Goal: Information Seeking & Learning: Learn about a topic

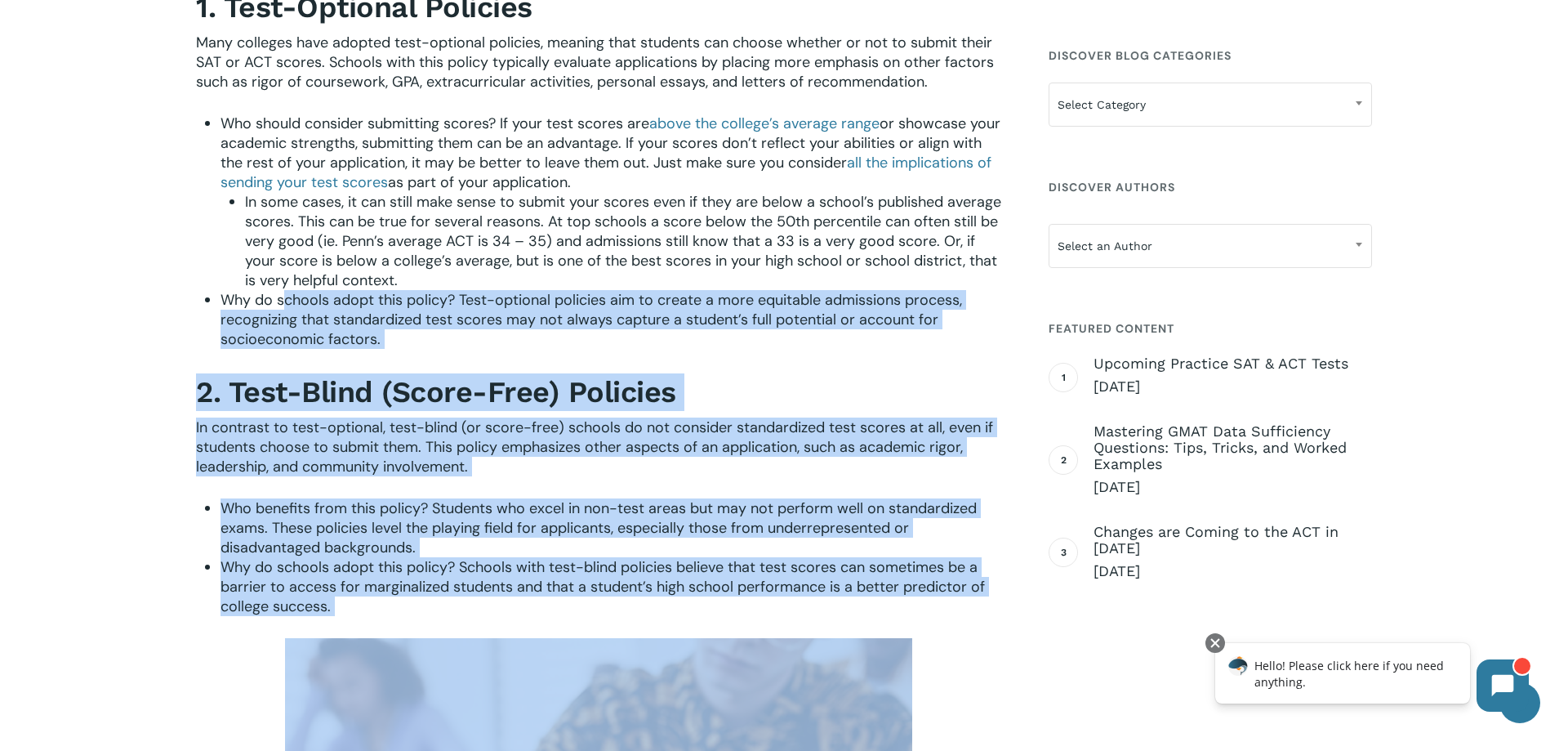
scroll to position [416, 0]
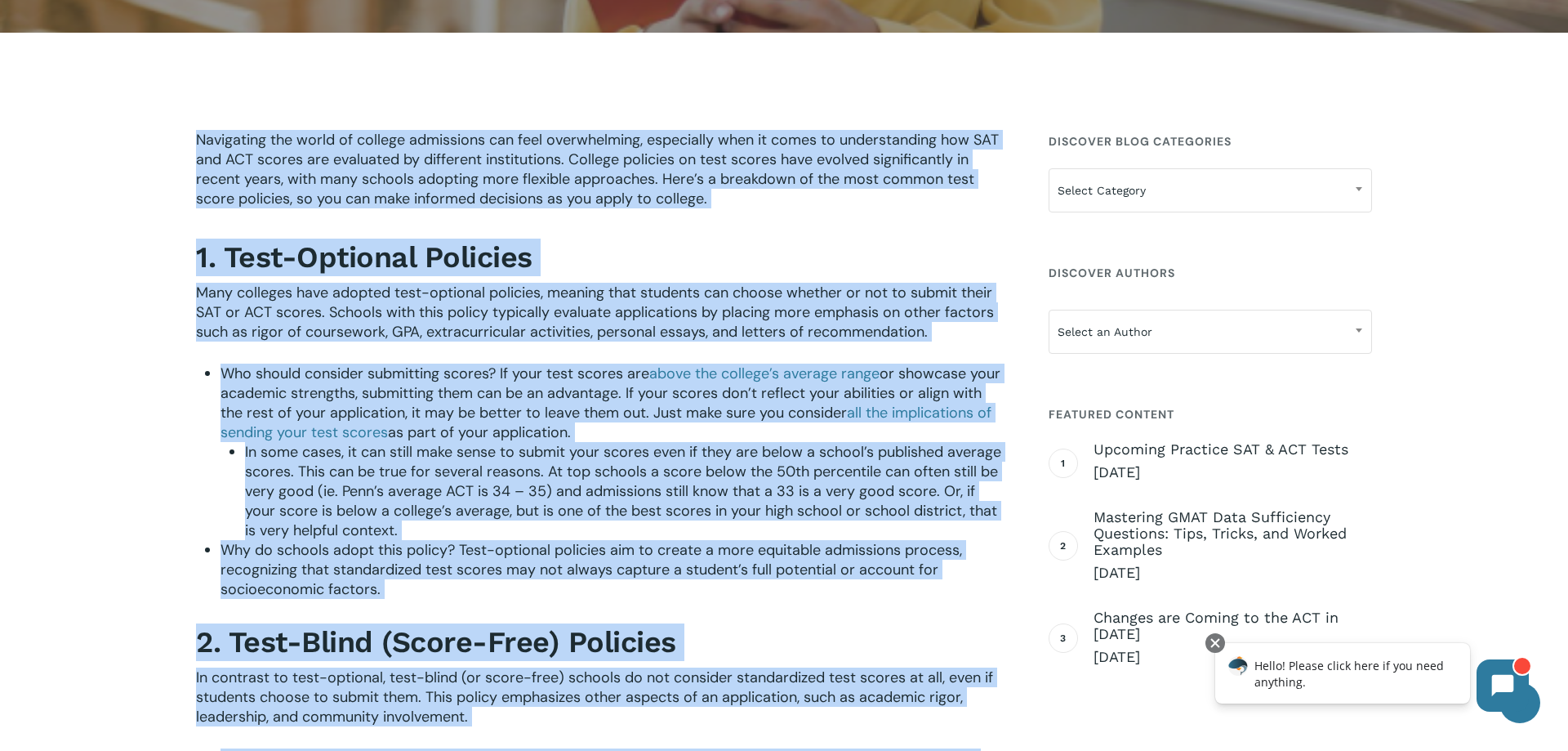
drag, startPoint x: 614, startPoint y: 177, endPoint x: 200, endPoint y: 140, distance: 415.7
copy div "Navigating the world of college admissions can feel overwhelming, especially wh…"
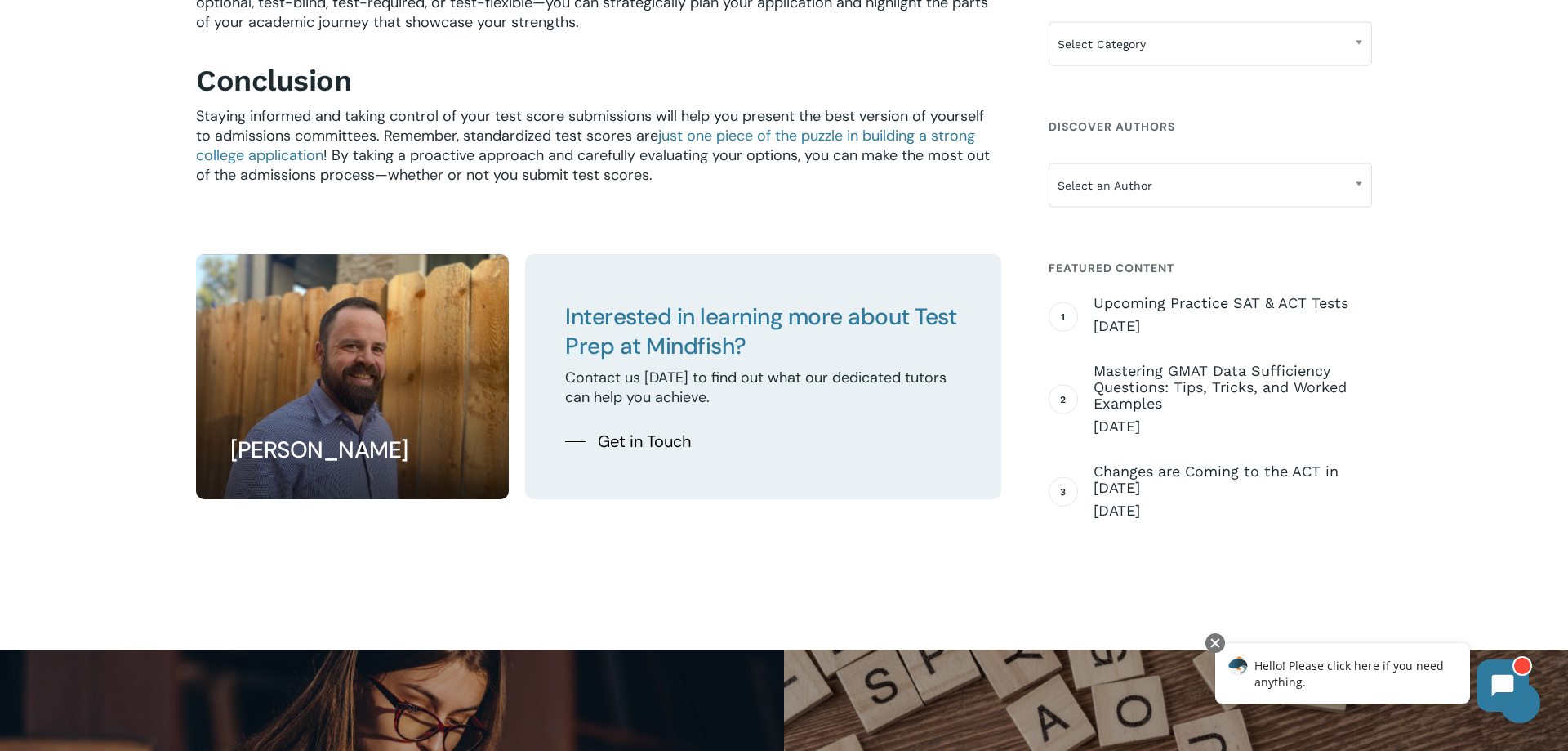
scroll to position [2750, 0]
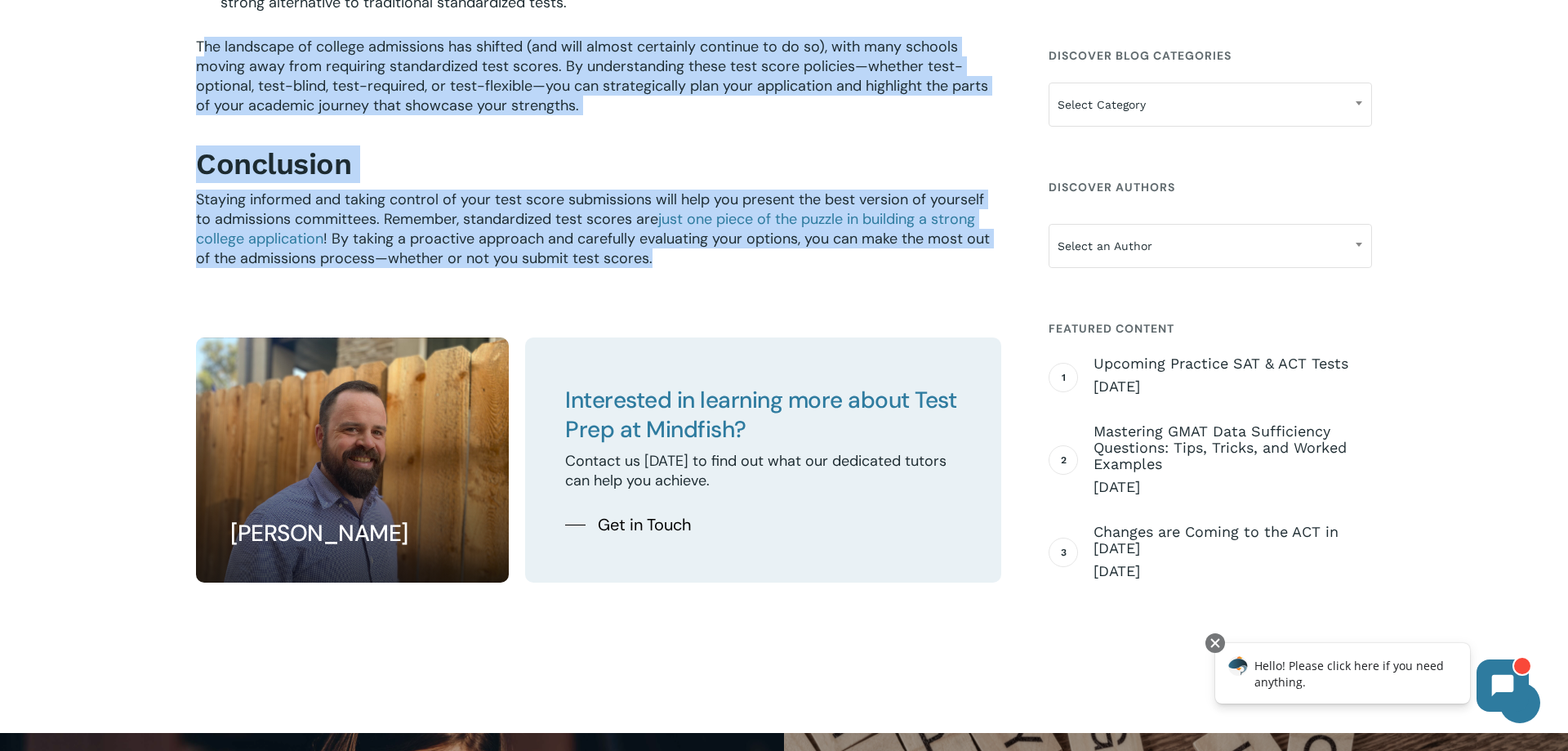
drag, startPoint x: 201, startPoint y: 49, endPoint x: 729, endPoint y: 277, distance: 575.1
copy div "he landscape of college admissions has shifted (and will almost certainly conti…"
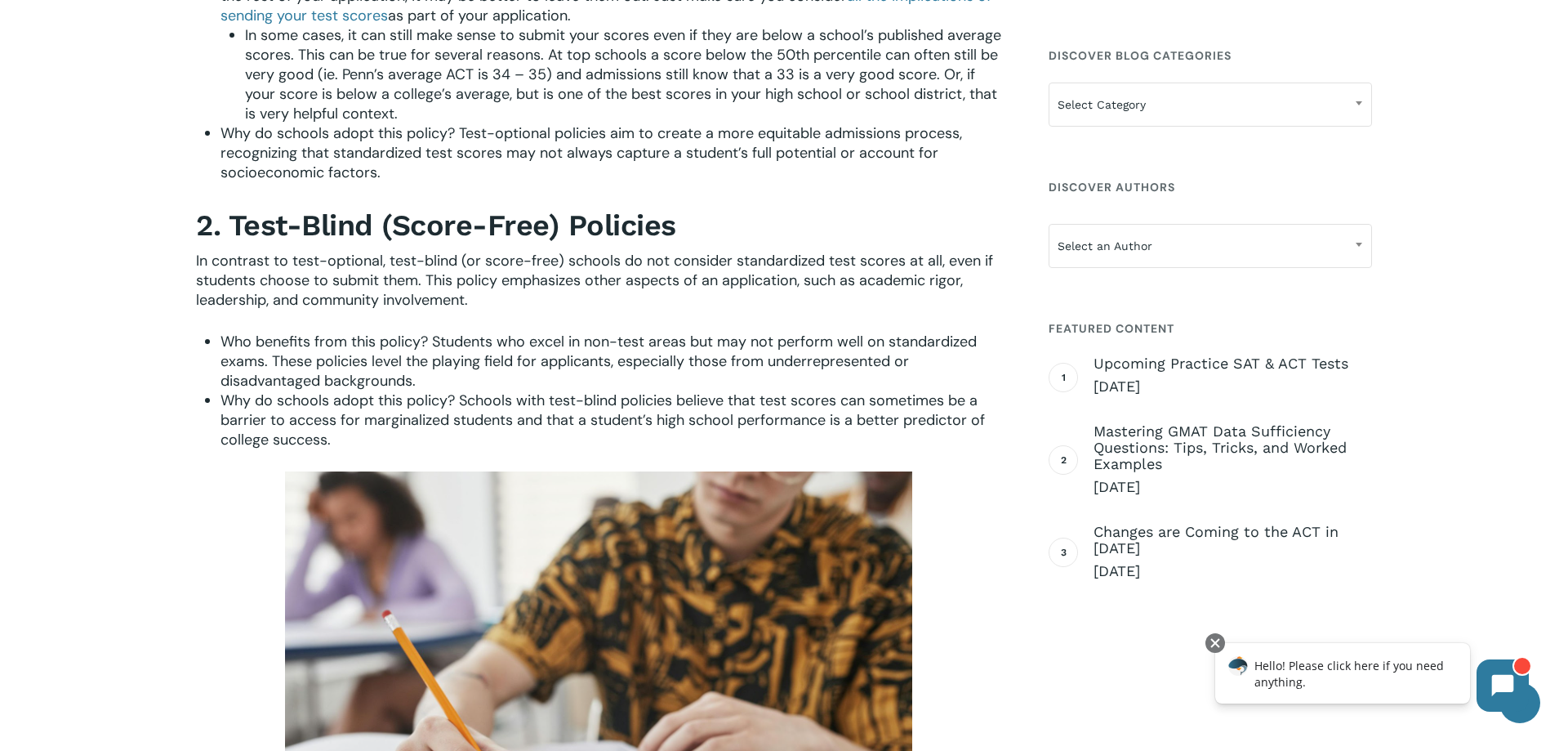
scroll to position [750, 0]
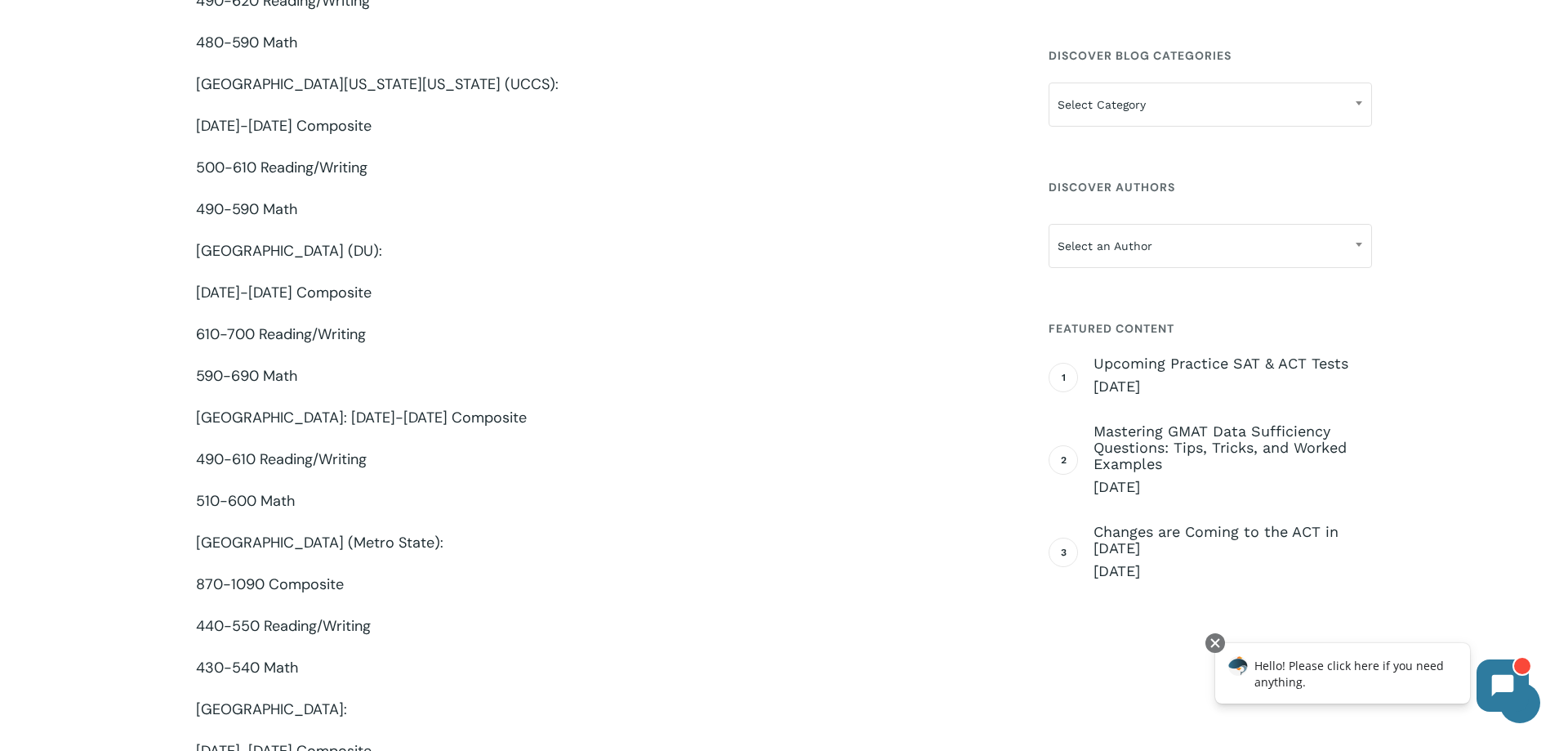
scroll to position [3083, 0]
